Goal: Task Accomplishment & Management: Complete application form

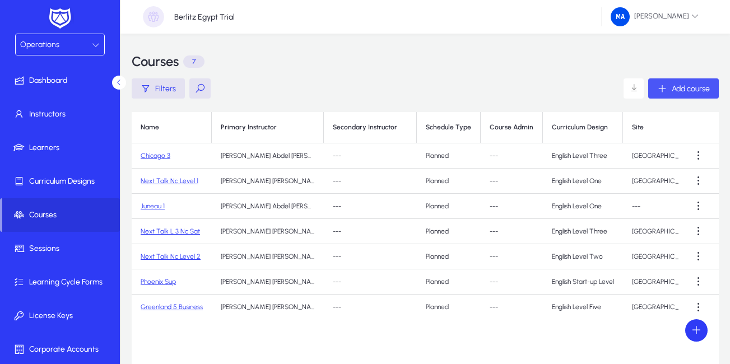
click at [659, 89] on icon "button" at bounding box center [662, 88] width 10 height 10
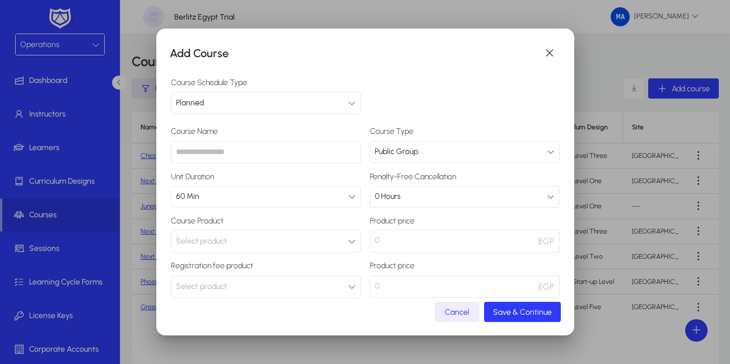
click at [326, 152] on input "text" at bounding box center [266, 152] width 190 height 22
paste input "**********"
type input "**********"
click at [348, 240] on icon "button" at bounding box center [352, 241] width 8 height 8
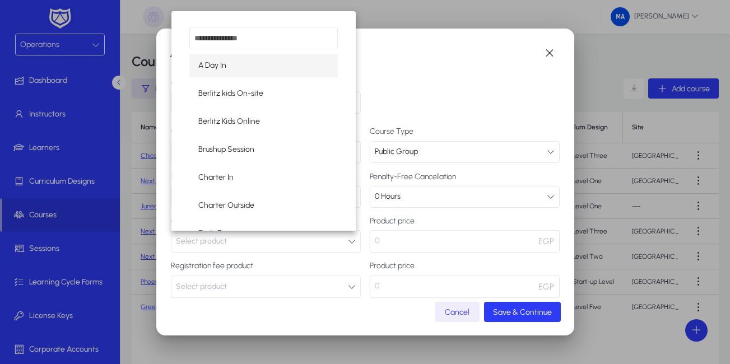
click at [233, 52] on div "A Day In Berlitz kids On-site Berlitz Kids Online Brushup Session Charter In Ch…" at bounding box center [263, 120] width 185 height 219
click at [368, 70] on div at bounding box center [365, 182] width 730 height 364
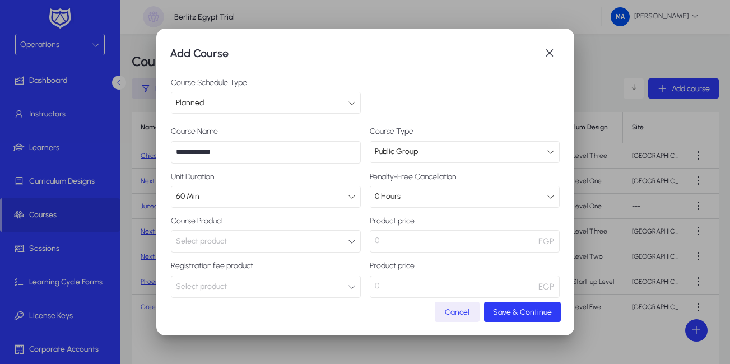
click at [338, 241] on button "Select product" at bounding box center [266, 241] width 190 height 22
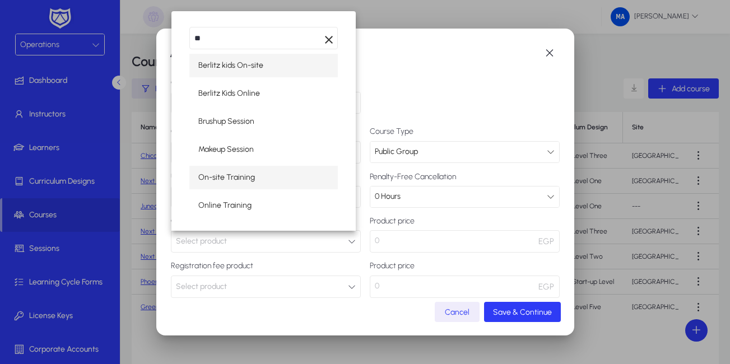
type input "**"
click at [238, 176] on span "On-site Training" at bounding box center [226, 177] width 57 height 13
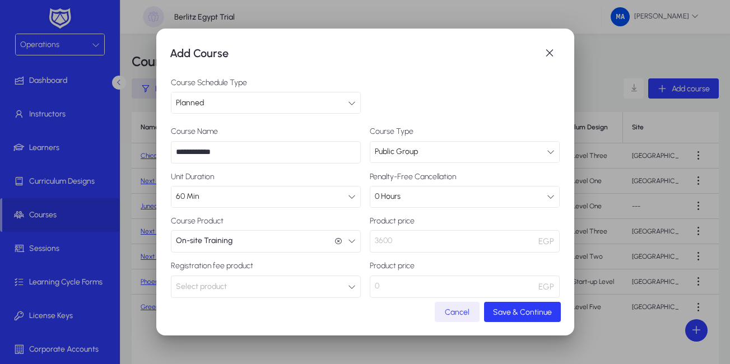
click at [296, 288] on button "Select product" at bounding box center [266, 286] width 190 height 22
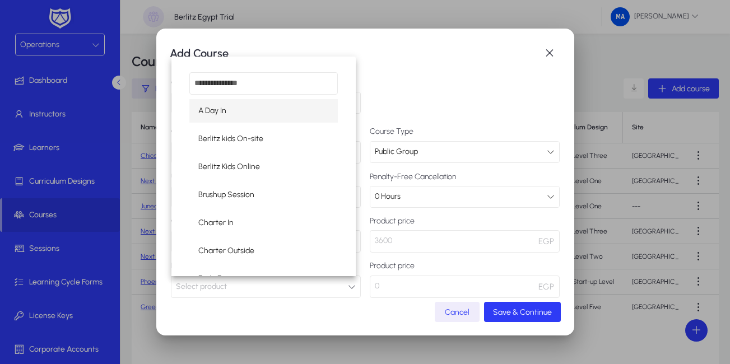
click at [296, 288] on div at bounding box center [365, 182] width 730 height 364
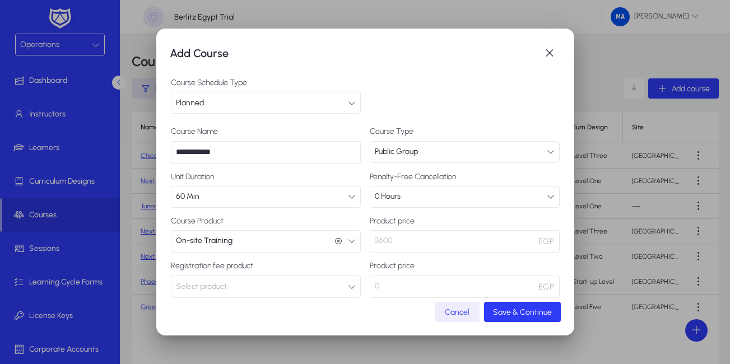
click at [398, 298] on div "**********" at bounding box center [365, 235] width 389 height 216
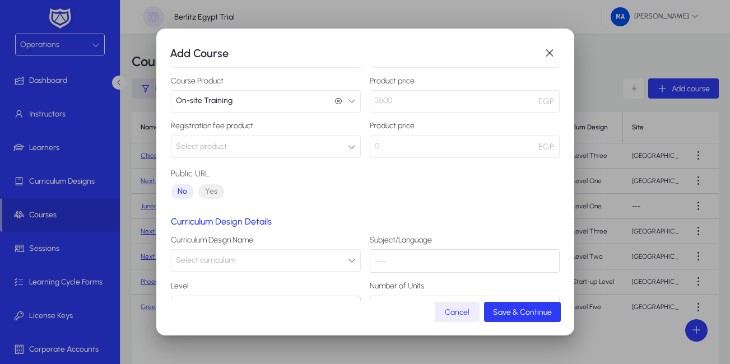
scroll to position [169, 0]
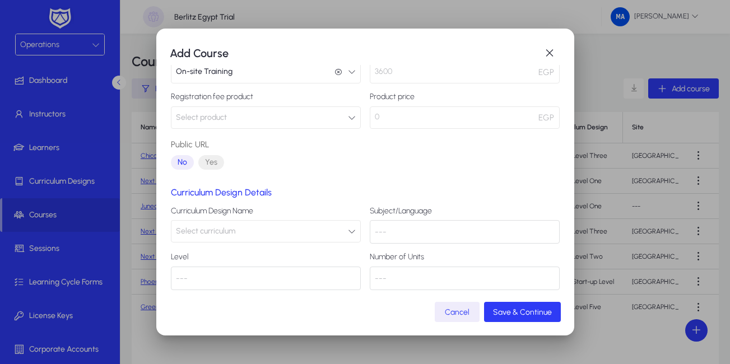
click at [334, 121] on button "Select product" at bounding box center [266, 117] width 190 height 22
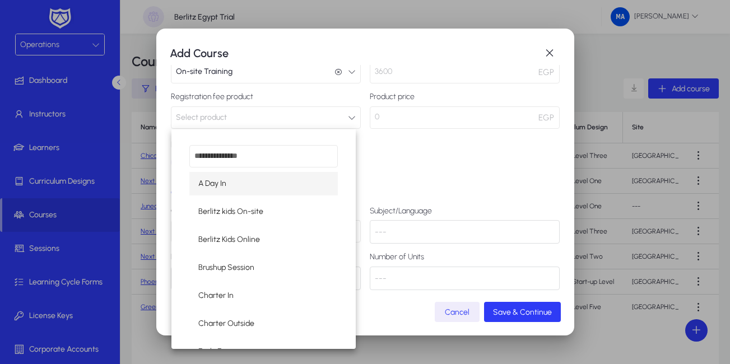
click at [461, 207] on div at bounding box center [365, 182] width 730 height 364
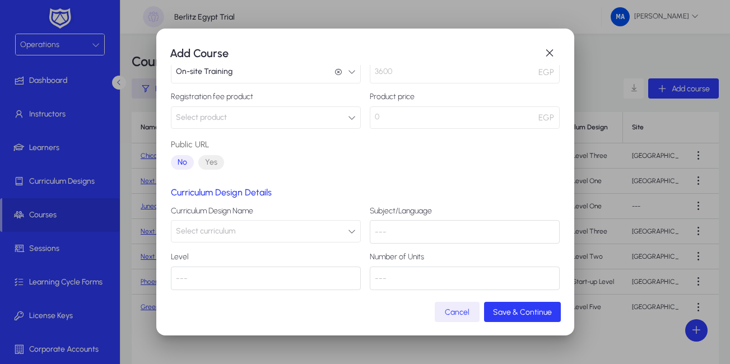
click at [343, 233] on button "Select curriculum" at bounding box center [266, 231] width 190 height 22
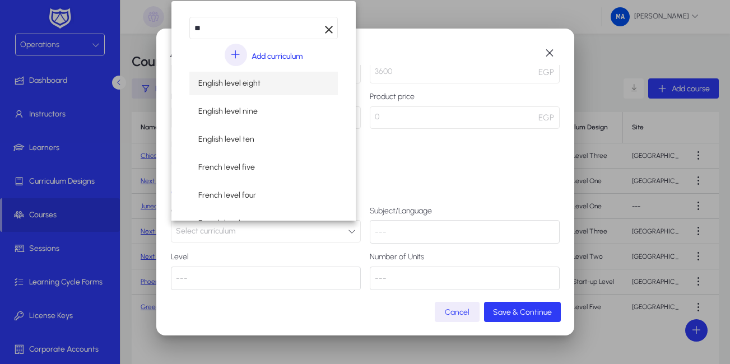
type input "**"
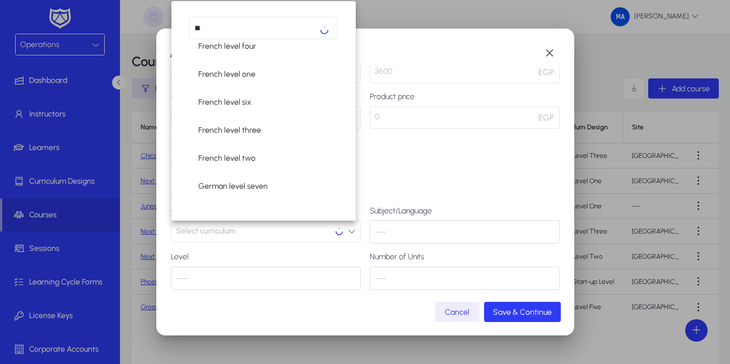
scroll to position [289, 0]
click at [361, 134] on div at bounding box center [365, 182] width 730 height 364
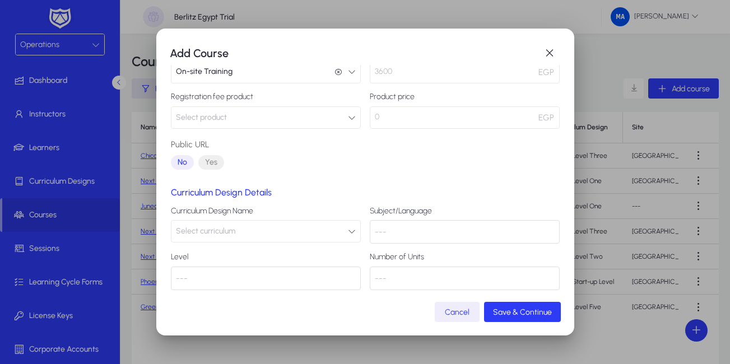
click at [339, 220] on button "Select curriculum" at bounding box center [266, 231] width 190 height 22
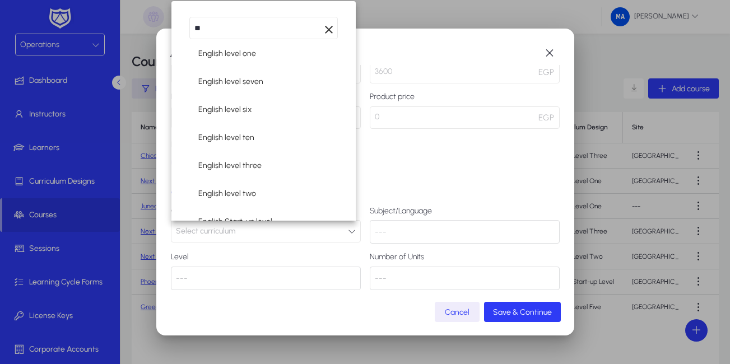
scroll to position [145, 0]
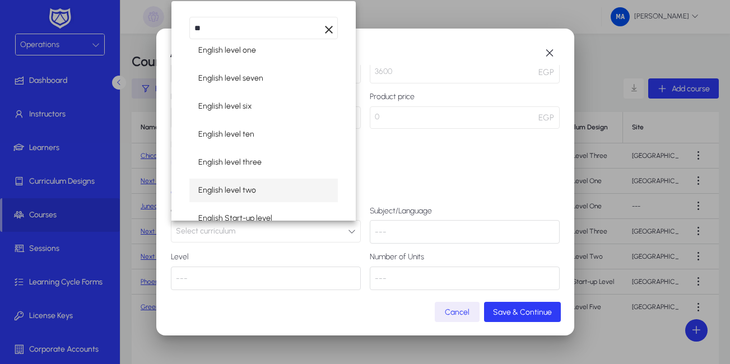
click at [232, 191] on span "English level two" at bounding box center [227, 190] width 58 height 13
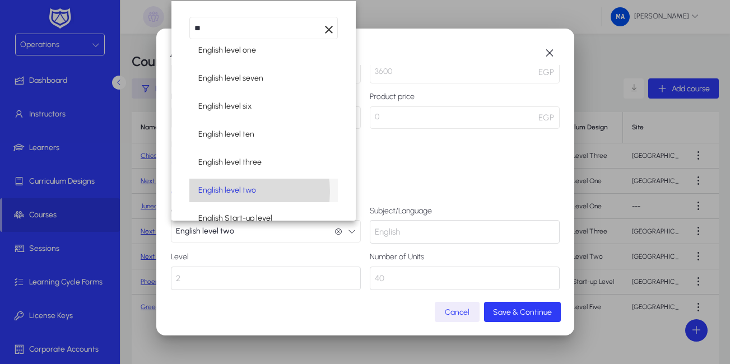
scroll to position [1, 0]
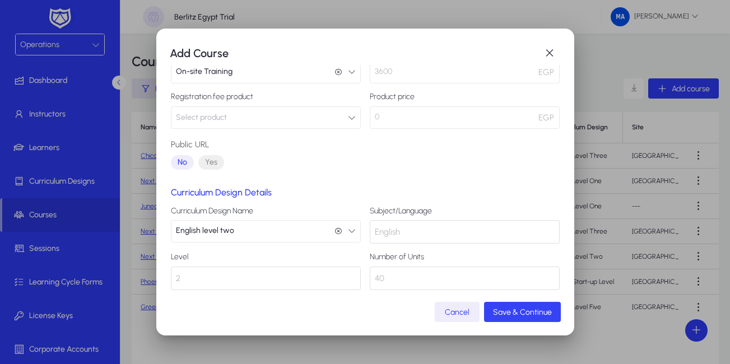
click at [513, 311] on span "Save & Continue" at bounding box center [522, 312] width 59 height 10
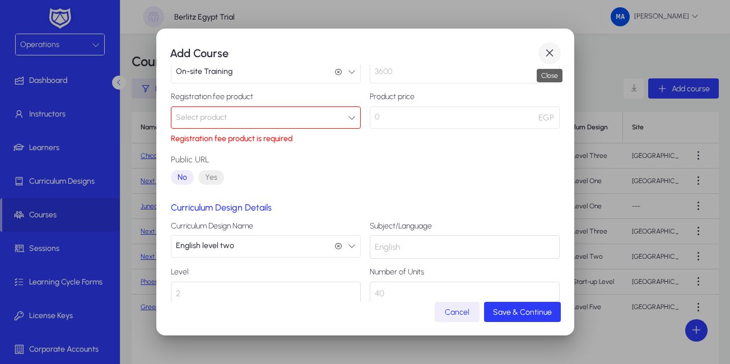
click at [550, 51] on span "button" at bounding box center [549, 53] width 22 height 22
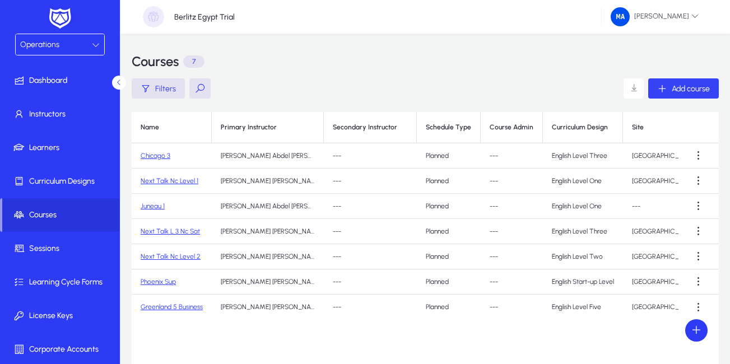
click at [686, 90] on span "Add course" at bounding box center [690, 89] width 38 height 10
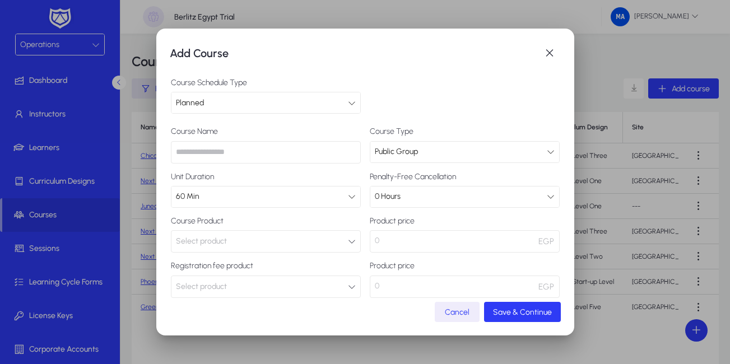
click at [348, 286] on icon "button" at bounding box center [352, 287] width 8 height 8
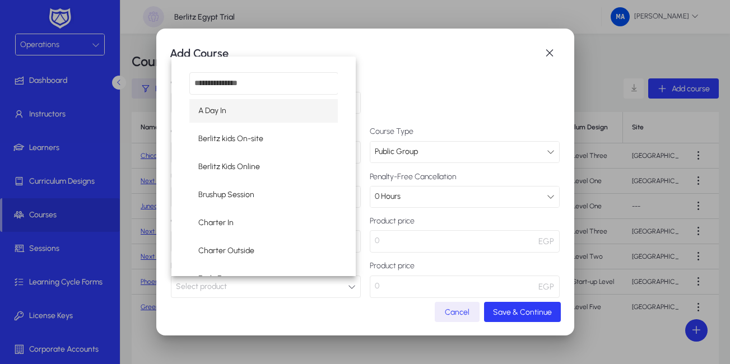
click at [347, 286] on div at bounding box center [365, 182] width 730 height 364
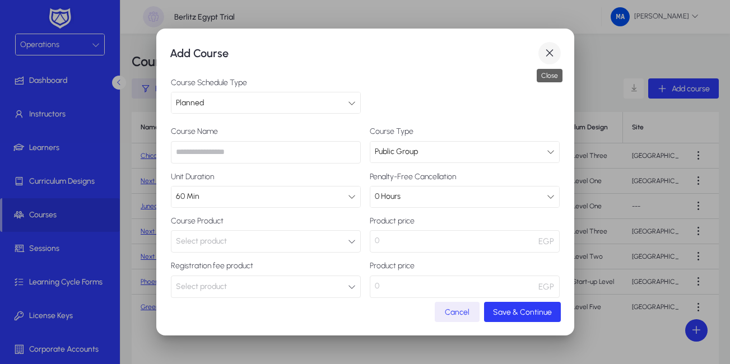
click at [551, 50] on span "button" at bounding box center [549, 53] width 22 height 22
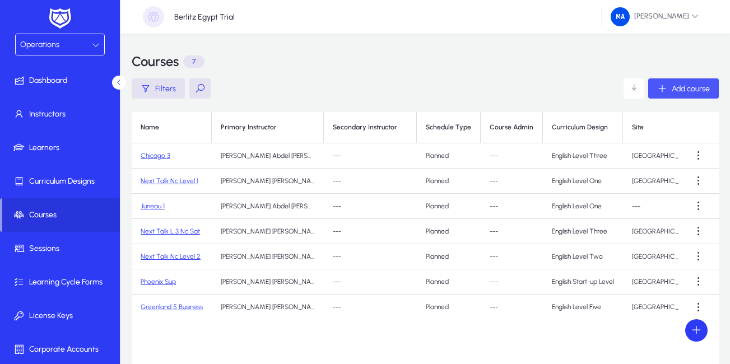
click at [683, 82] on span "button" at bounding box center [683, 88] width 71 height 27
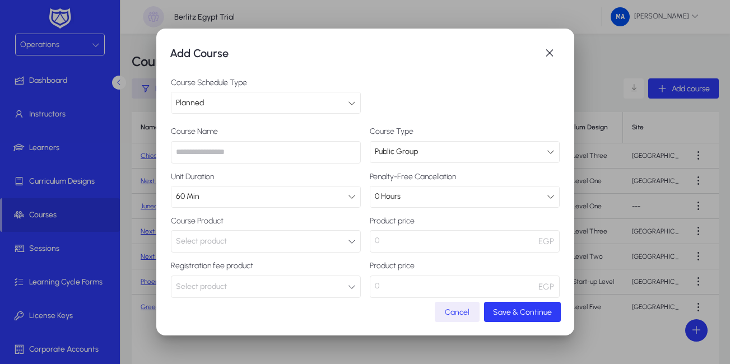
click at [348, 287] on icon "button" at bounding box center [352, 287] width 8 height 8
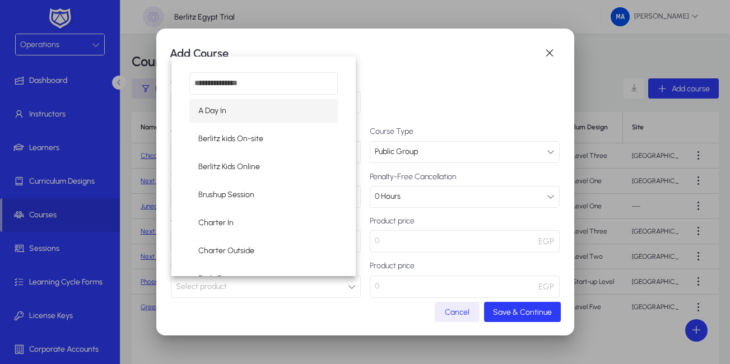
click at [345, 287] on div at bounding box center [365, 182] width 730 height 364
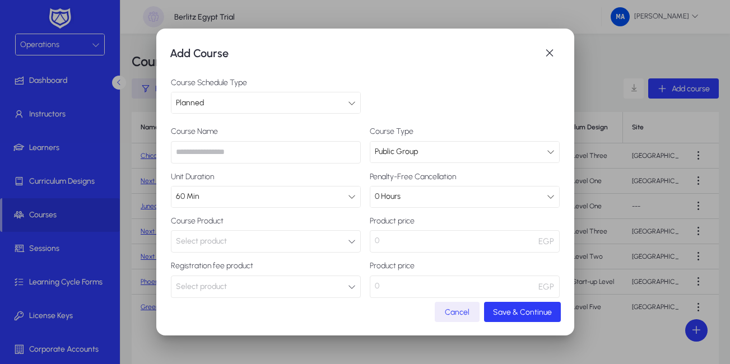
click at [348, 244] on icon "button" at bounding box center [352, 241] width 8 height 8
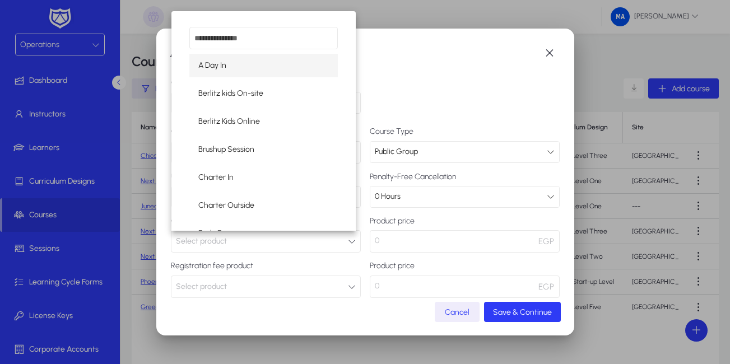
click at [347, 244] on div at bounding box center [365, 182] width 730 height 364
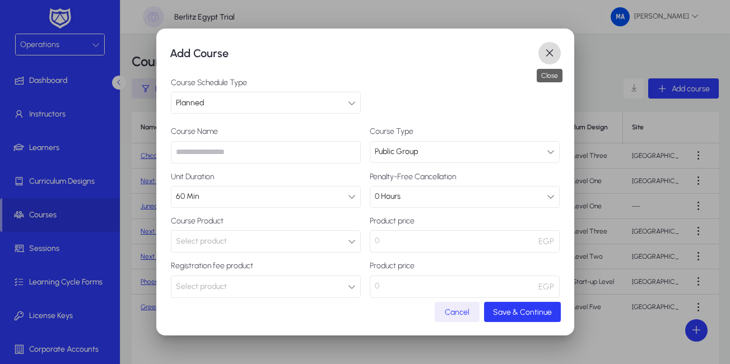
click at [549, 51] on span "button" at bounding box center [549, 53] width 22 height 22
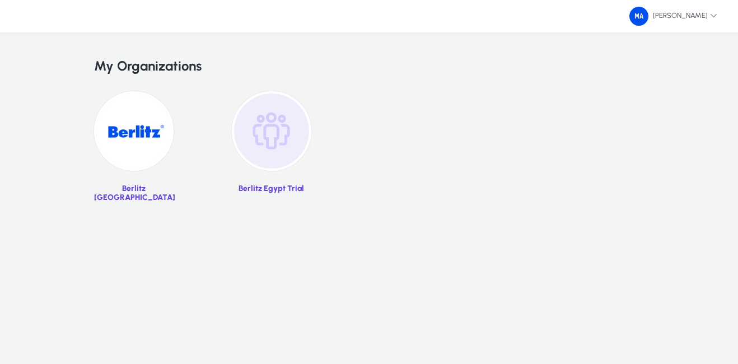
click at [267, 179] on link "Berlitz Egypt Trial" at bounding box center [272, 150] width 80 height 119
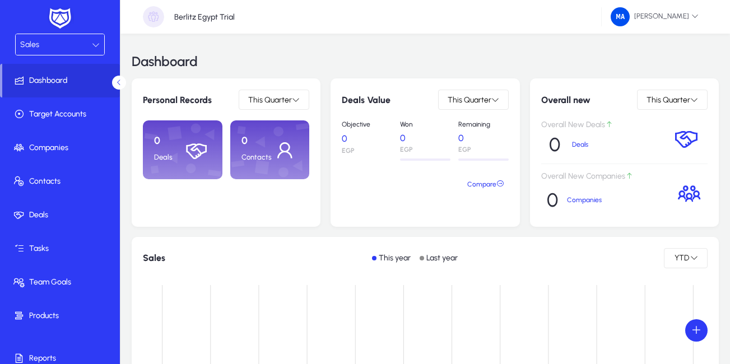
click at [94, 47] on icon at bounding box center [96, 45] width 8 height 8
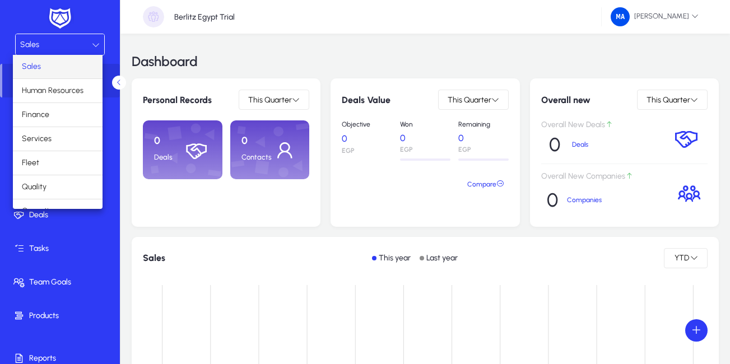
click at [94, 47] on div at bounding box center [365, 182] width 730 height 364
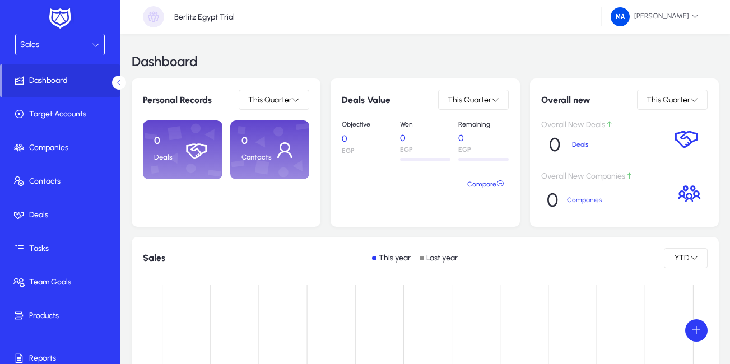
click at [92, 42] on icon at bounding box center [96, 45] width 8 height 8
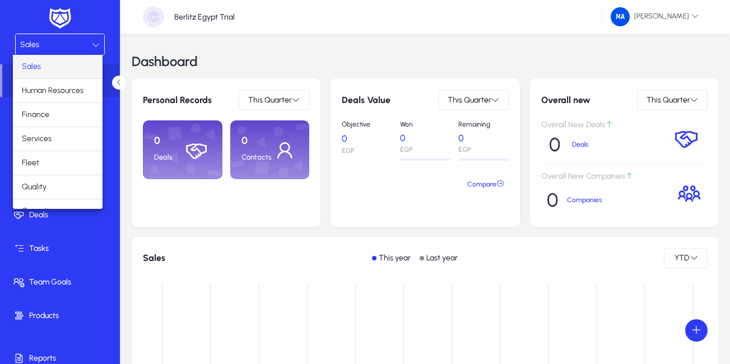
scroll to position [38, 0]
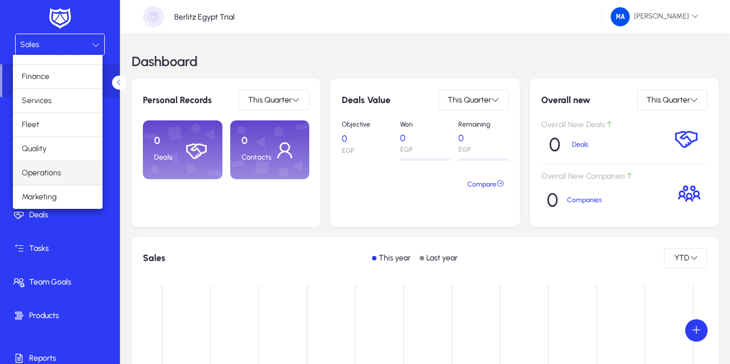
click at [50, 170] on span "Operations" at bounding box center [41, 172] width 39 height 13
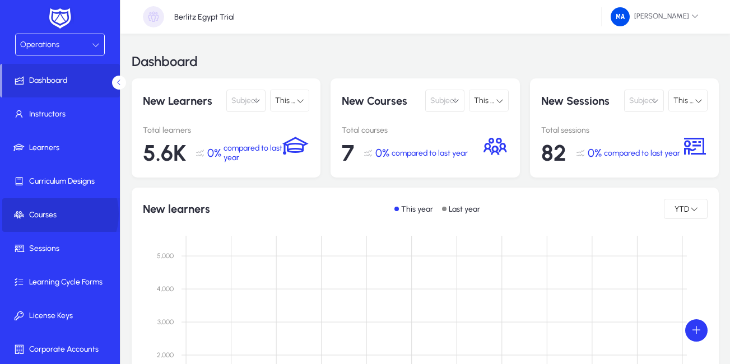
click at [52, 214] on span "Courses" at bounding box center [62, 214] width 120 height 11
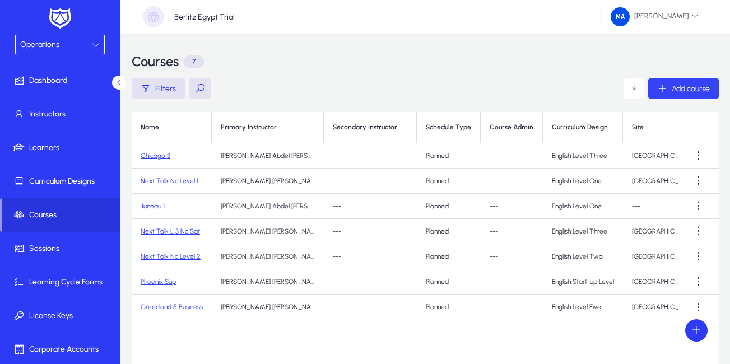
click at [667, 86] on div "Add course" at bounding box center [683, 88] width 53 height 10
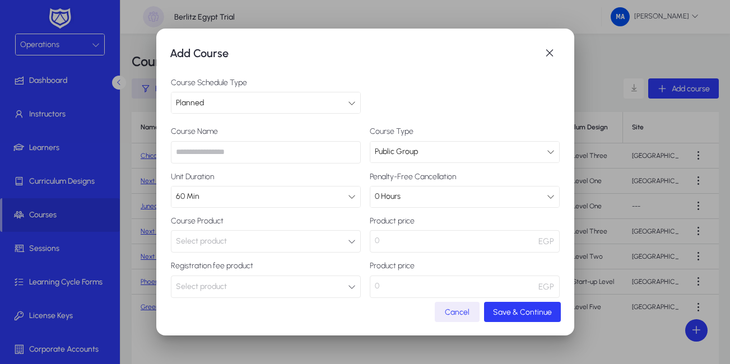
click at [348, 287] on icon "button" at bounding box center [352, 287] width 8 height 8
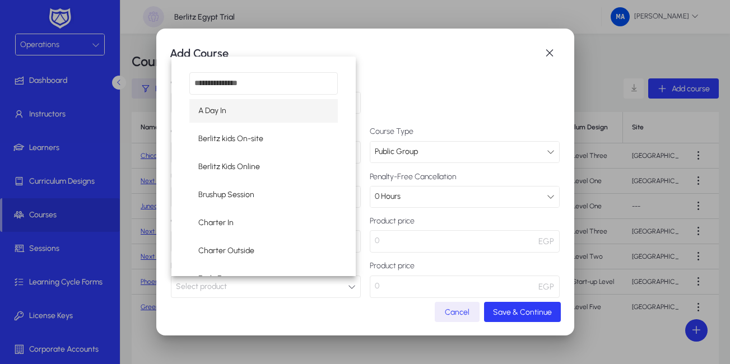
click at [348, 287] on div at bounding box center [365, 182] width 730 height 364
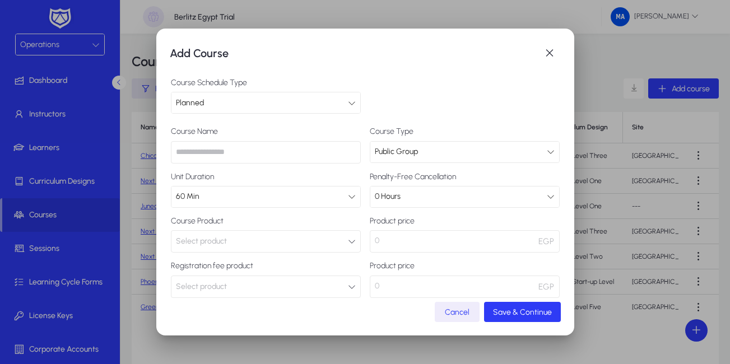
click at [349, 237] on icon "button" at bounding box center [352, 241] width 8 height 8
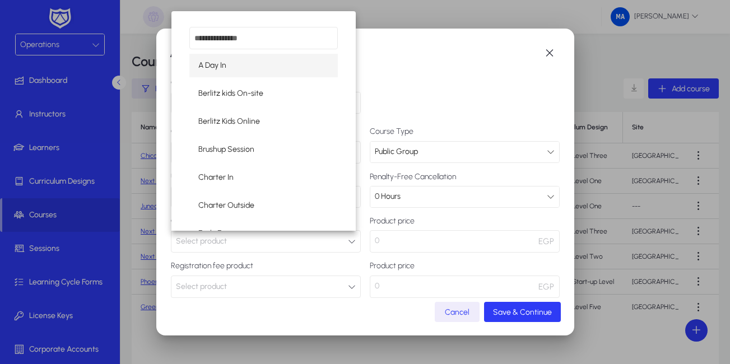
click at [349, 237] on div at bounding box center [365, 182] width 730 height 364
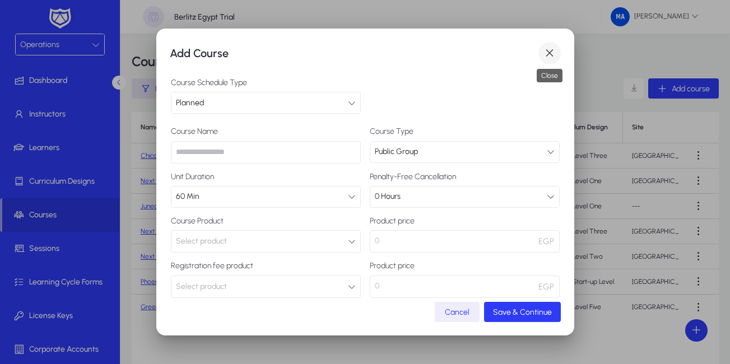
click at [548, 55] on span "button" at bounding box center [549, 53] width 22 height 22
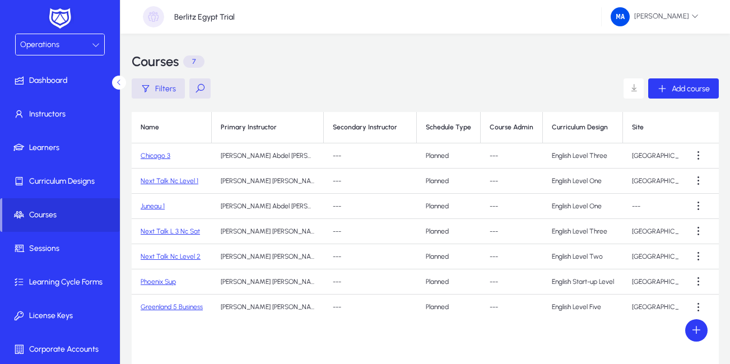
click at [648, 78] on button "Add course" at bounding box center [683, 88] width 71 height 20
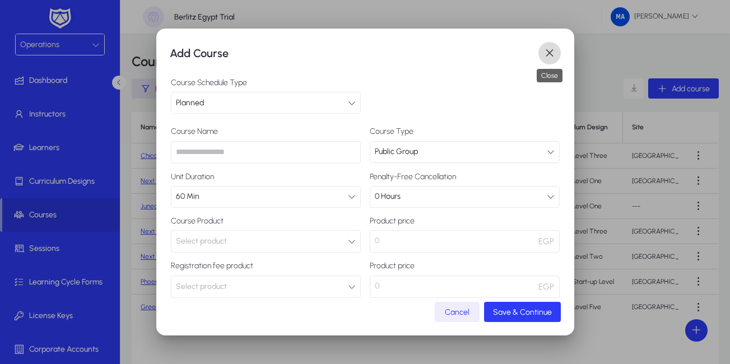
click at [552, 55] on span "button" at bounding box center [549, 53] width 22 height 22
